Goal: Task Accomplishment & Management: Use online tool/utility

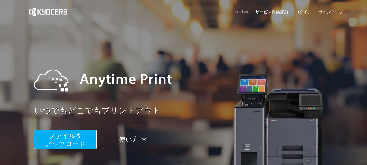
click at [61, 140] on span "ファイルを ​​アップロード" at bounding box center [65, 139] width 40 height 15
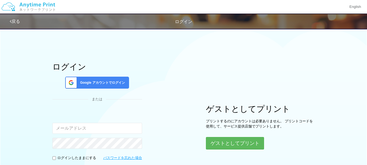
type input "yuhikomeister@gmail.com"
click at [112, 80] on span "Google アカウントでログイン" at bounding box center [101, 82] width 47 height 5
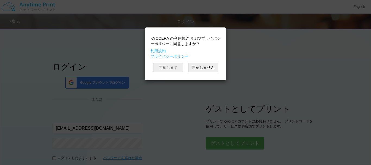
click at [170, 68] on button "同意します" at bounding box center [168, 67] width 30 height 9
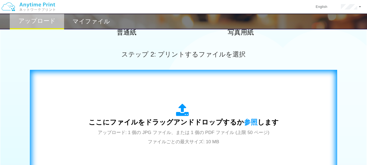
scroll to position [163, 0]
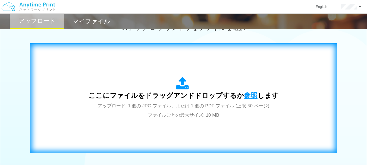
click at [251, 93] on span "参照" at bounding box center [251, 96] width 14 height 8
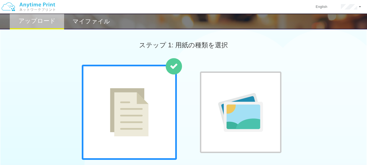
click at [122, 115] on img at bounding box center [129, 112] width 39 height 48
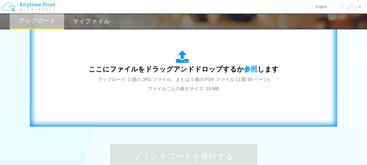
scroll to position [190, 0]
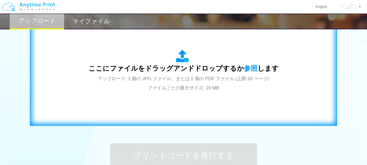
click at [155, 76] on div "ここにファイルをドラッグアンドドロップするか 参照 します アップロード: 1 個の JPG ファイル、または 1 個の PDF ファイル (上限 50 ペー…" at bounding box center [184, 71] width 190 height 42
click at [250, 70] on span "参照" at bounding box center [251, 68] width 14 height 8
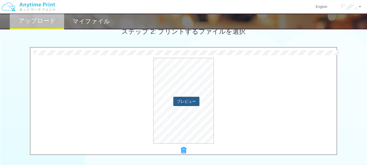
scroll to position [167, 0]
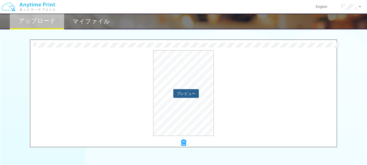
click at [184, 94] on button "プレビュー" at bounding box center [186, 93] width 26 height 9
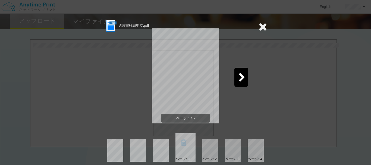
click at [245, 78] on div at bounding box center [241, 77] width 14 height 19
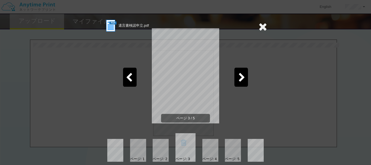
click at [243, 80] on icon at bounding box center [242, 78] width 7 height 10
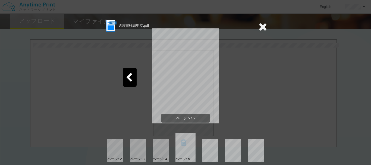
click at [268, 97] on div "遺言書検認申立.pdf ページ 5 / 5 ページ: 2 ページ: 3 ページ: 4 ページ: 5" at bounding box center [185, 82] width 371 height 165
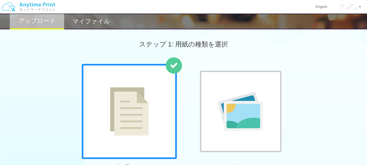
scroll to position [0, 0]
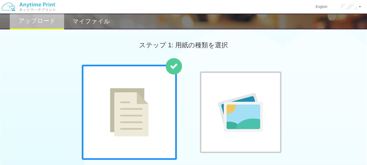
click at [177, 66] on icon at bounding box center [174, 66] width 8 height 8
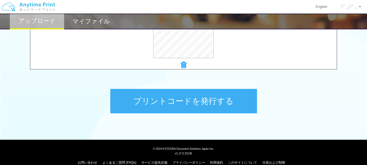
scroll to position [248, 0]
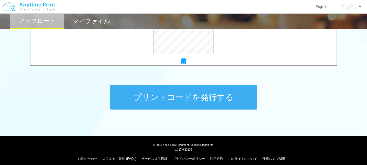
click at [164, 96] on button "プリントコードを発行する" at bounding box center [183, 97] width 147 height 24
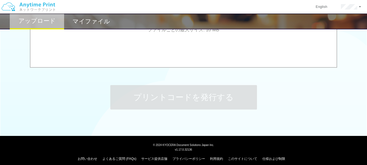
scroll to position [0, 0]
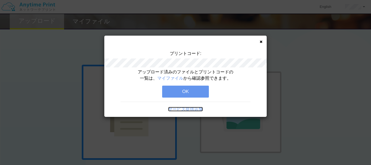
click at [190, 108] on link "サービス提供店舗" at bounding box center [185, 109] width 35 height 5
click at [179, 89] on button "OK" at bounding box center [185, 92] width 47 height 12
